Goal: Obtain resource: Download file/media

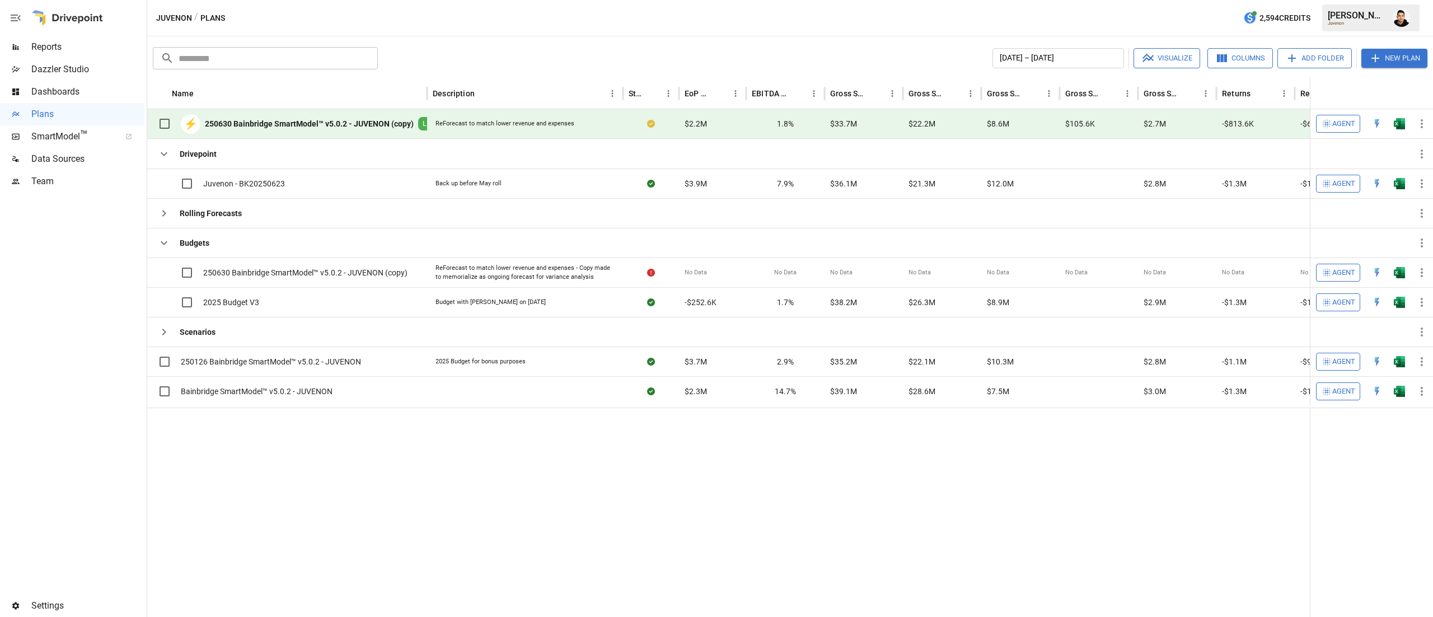
click at [96, 438] on div at bounding box center [72, 394] width 144 height 402
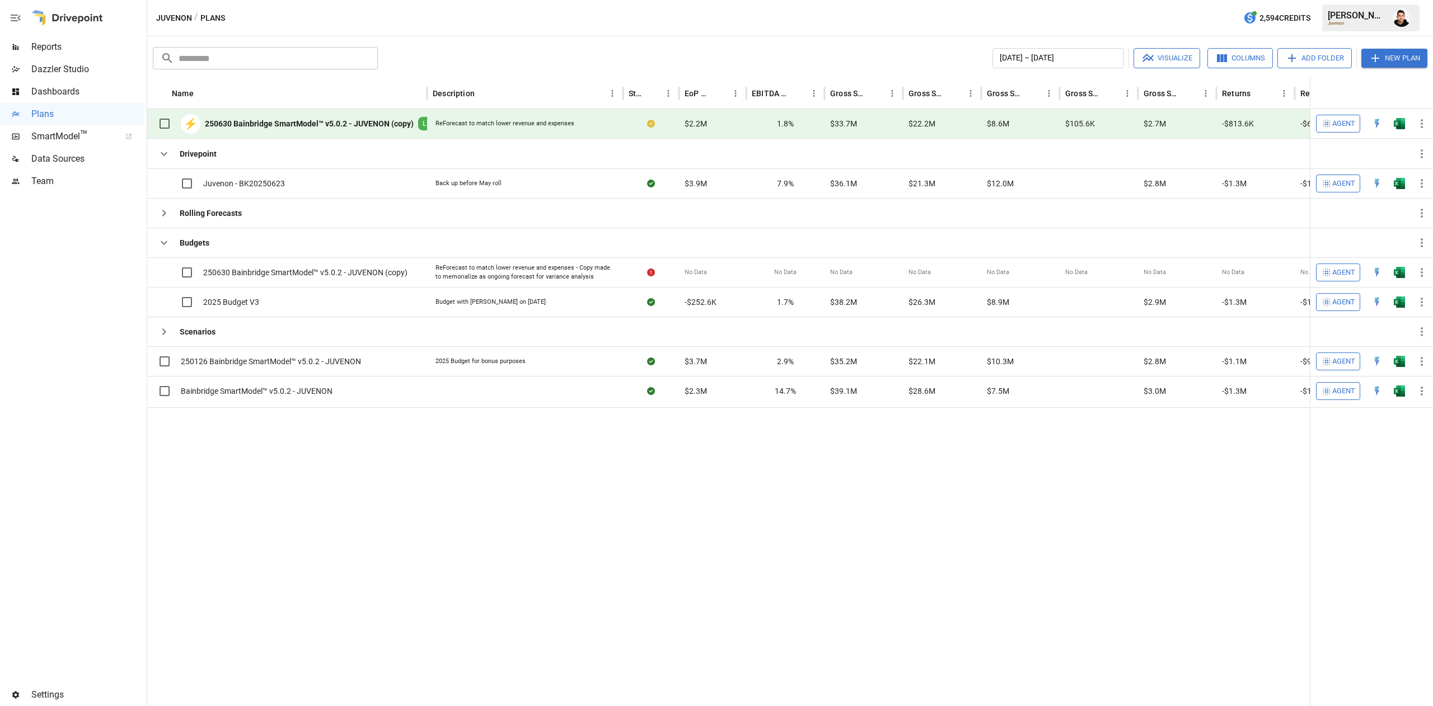
click at [1392, 116] on button "button" at bounding box center [1399, 123] width 36 height 17
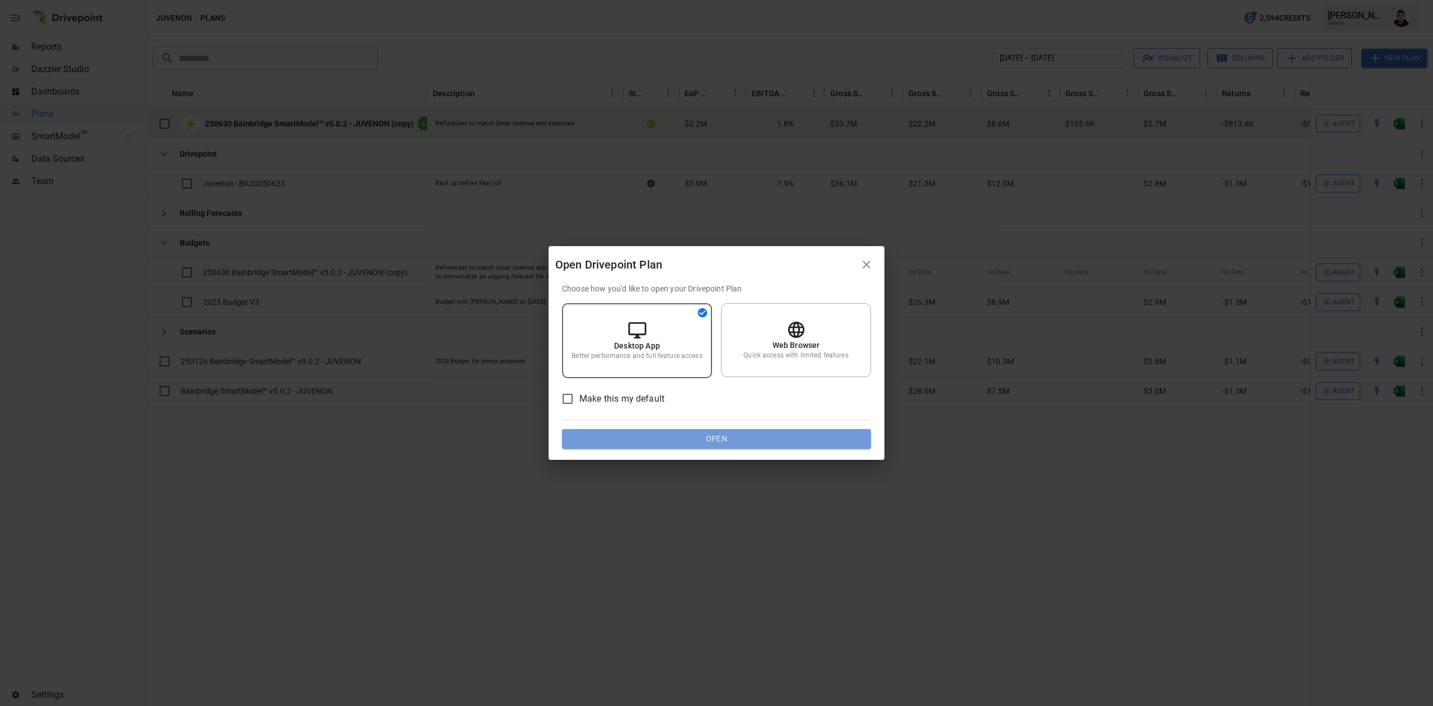
click at [810, 444] on button "Open" at bounding box center [716, 439] width 309 height 20
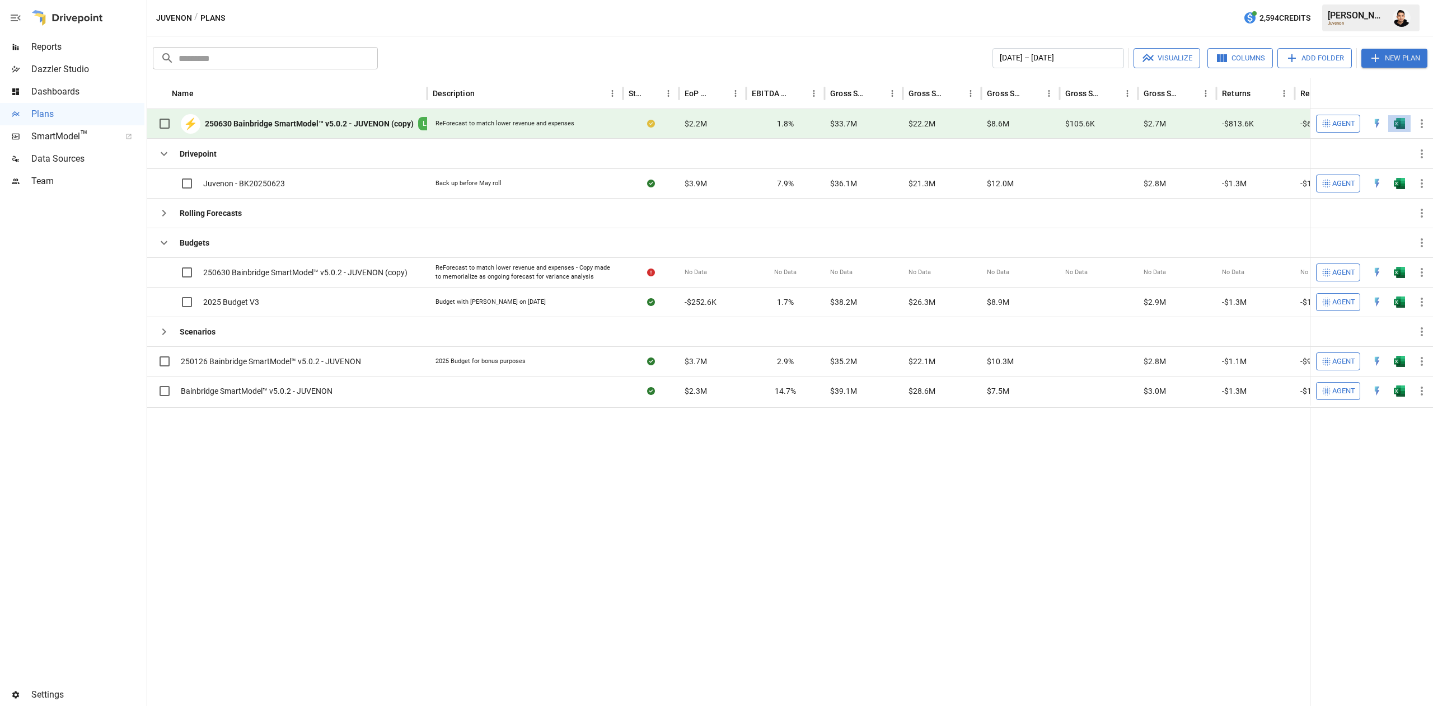
click at [1401, 116] on button "button" at bounding box center [1399, 123] width 36 height 17
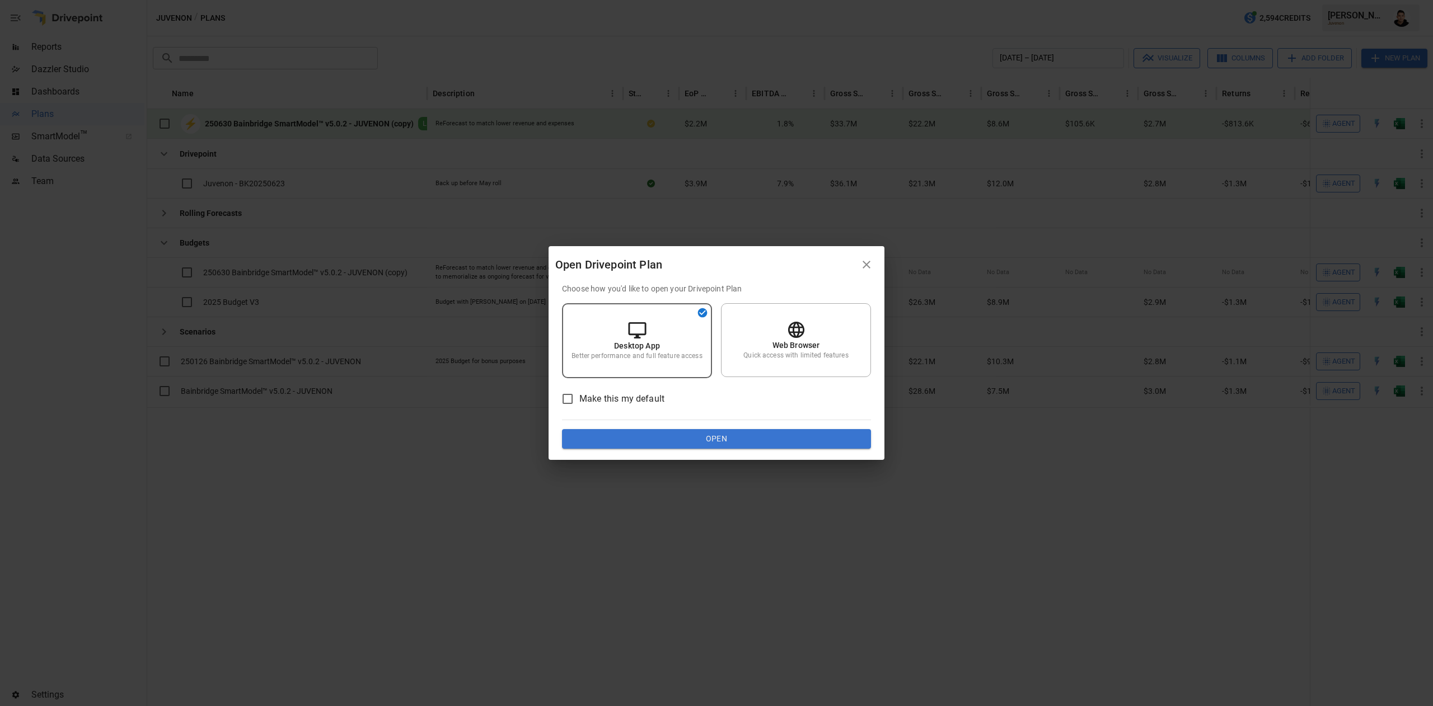
click at [682, 450] on div "Choose how you'd like to open your Drivepoint Plan Desktop App Better performan…" at bounding box center [716, 371] width 336 height 177
click at [688, 447] on button "Open" at bounding box center [716, 439] width 309 height 20
